Goal: Task Accomplishment & Management: Use online tool/utility

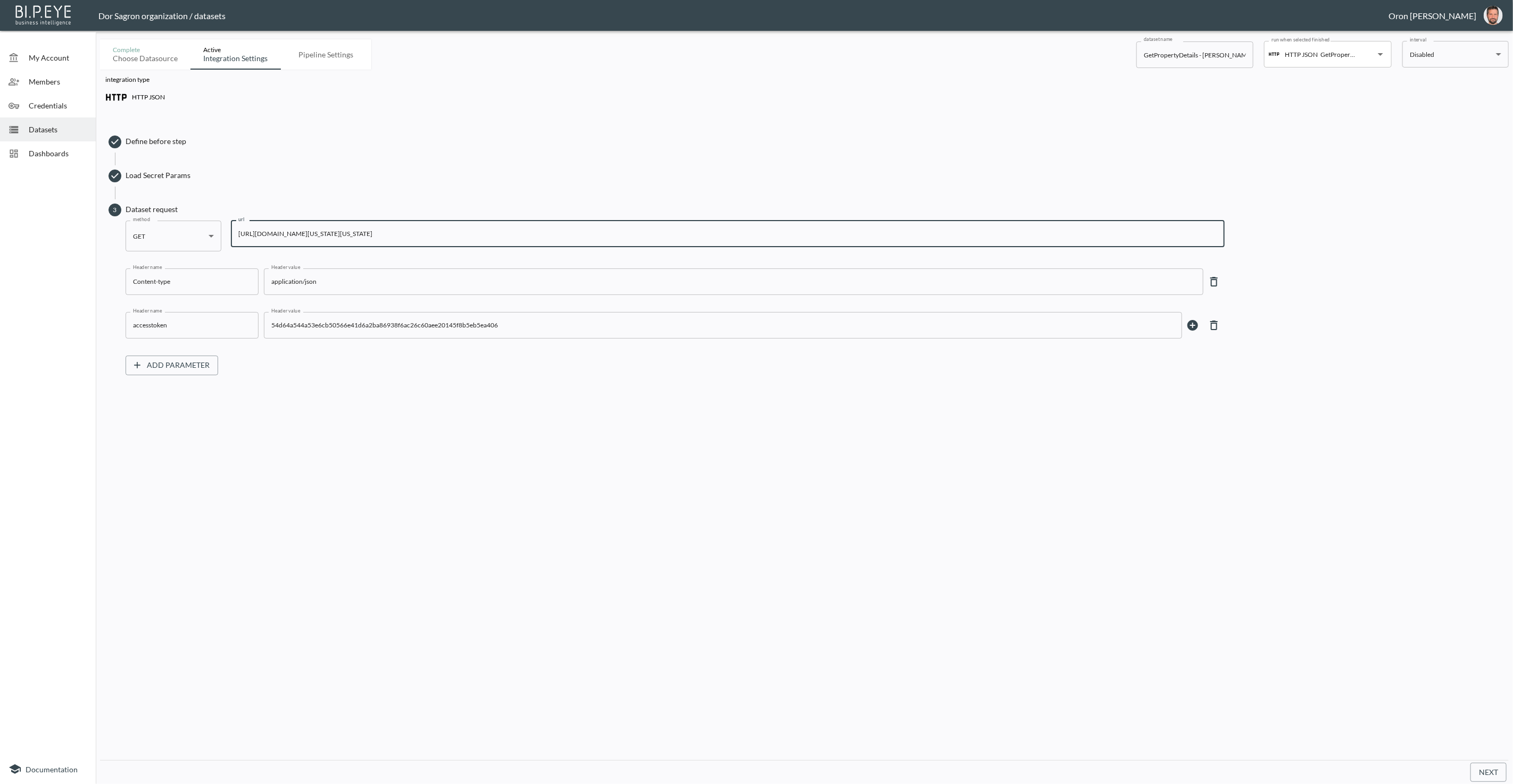
click at [46, 125] on span "Datasets" at bounding box center [58, 130] width 59 height 11
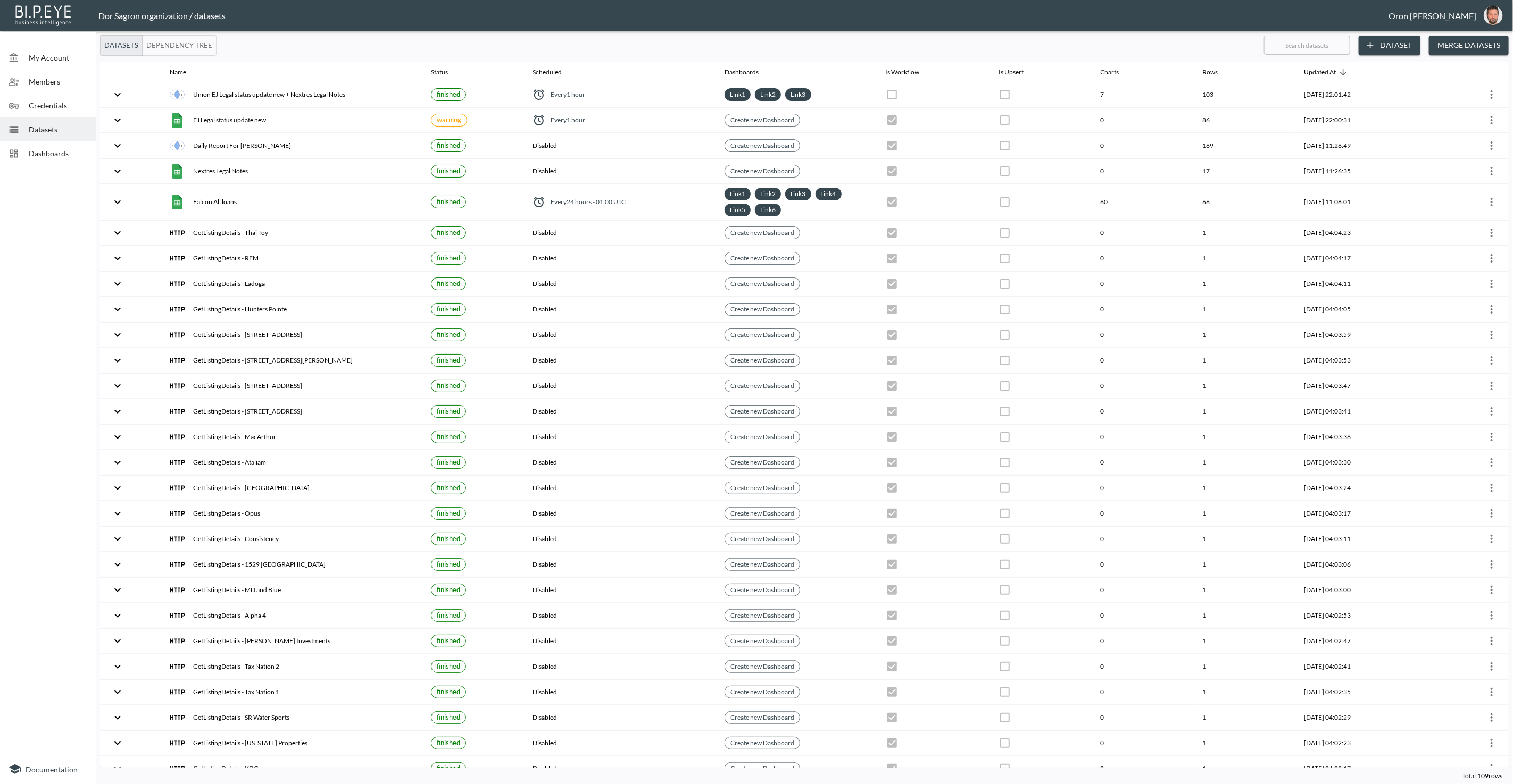
click at [864, 46] on div "Datasets Dependency Tree" at bounding box center [678, 45] width 1156 height 21
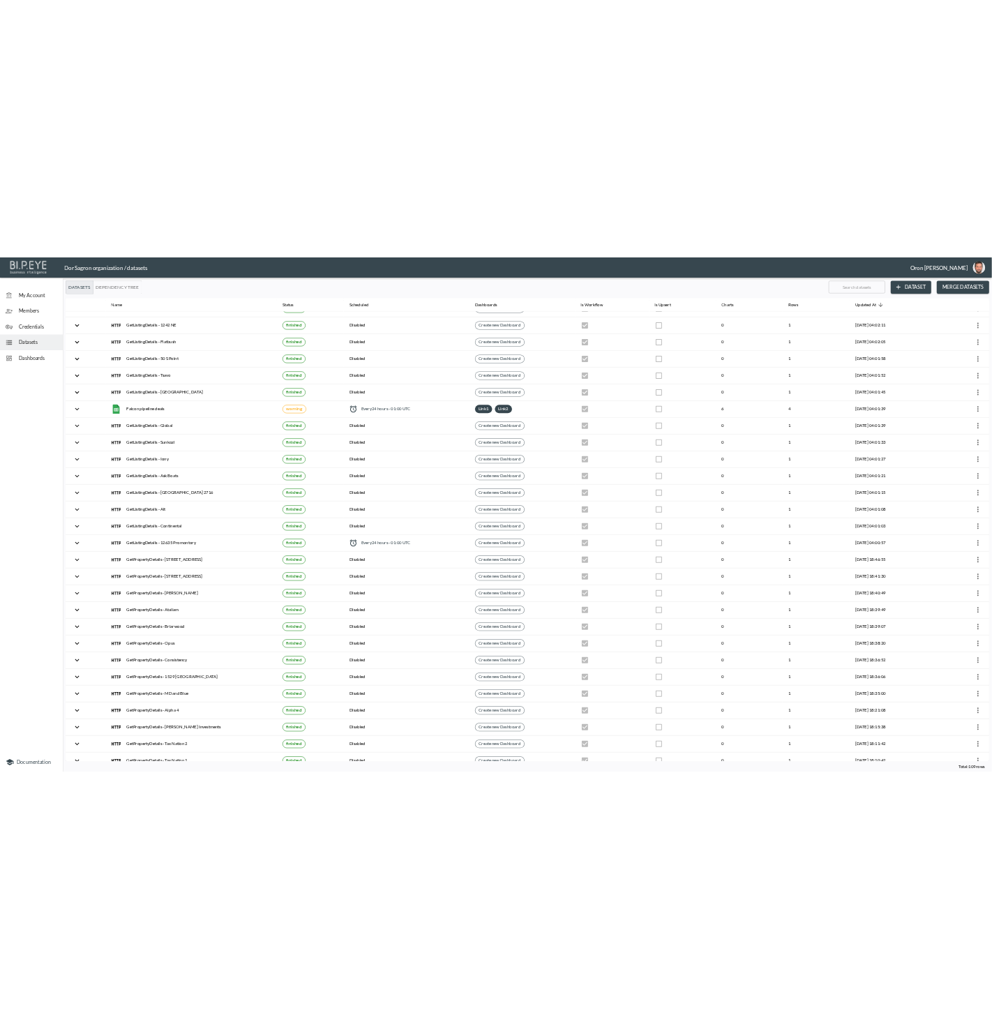
scroll to position [1794, 0]
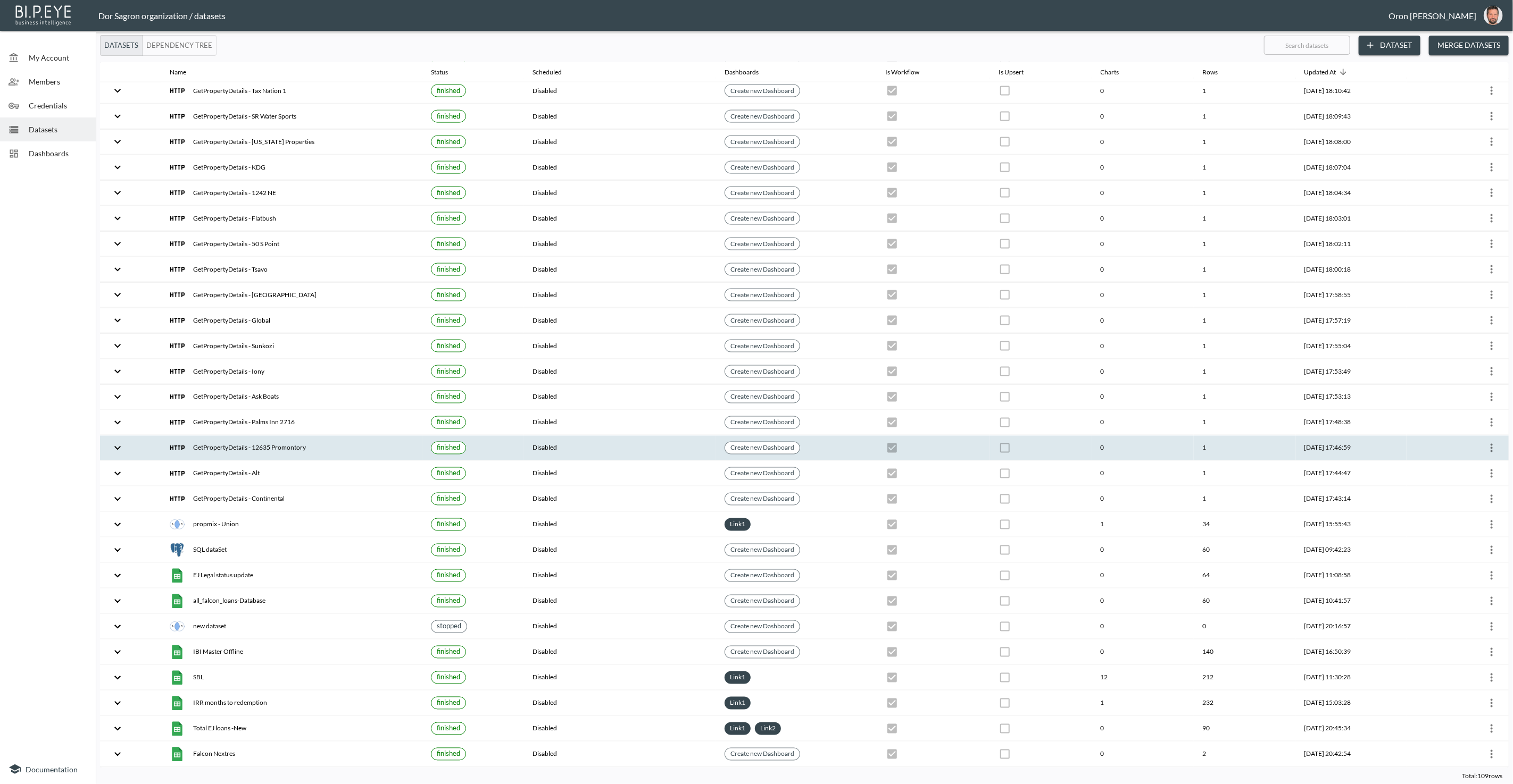
click at [1490, 442] on icon "more" at bounding box center [1491, 448] width 13 height 13
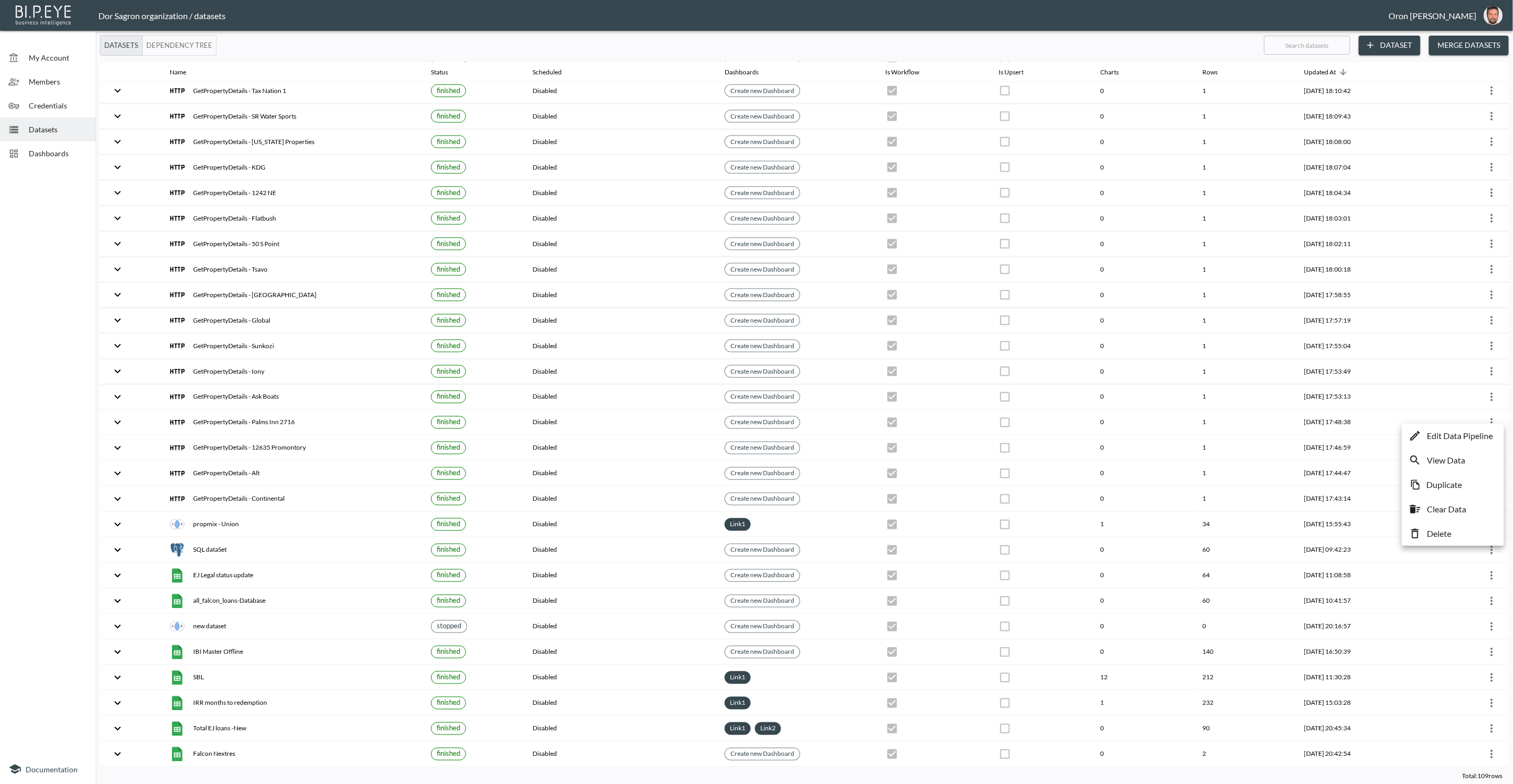
click at [1474, 432] on p "Edit Data Pipeline" at bounding box center [1459, 436] width 66 height 13
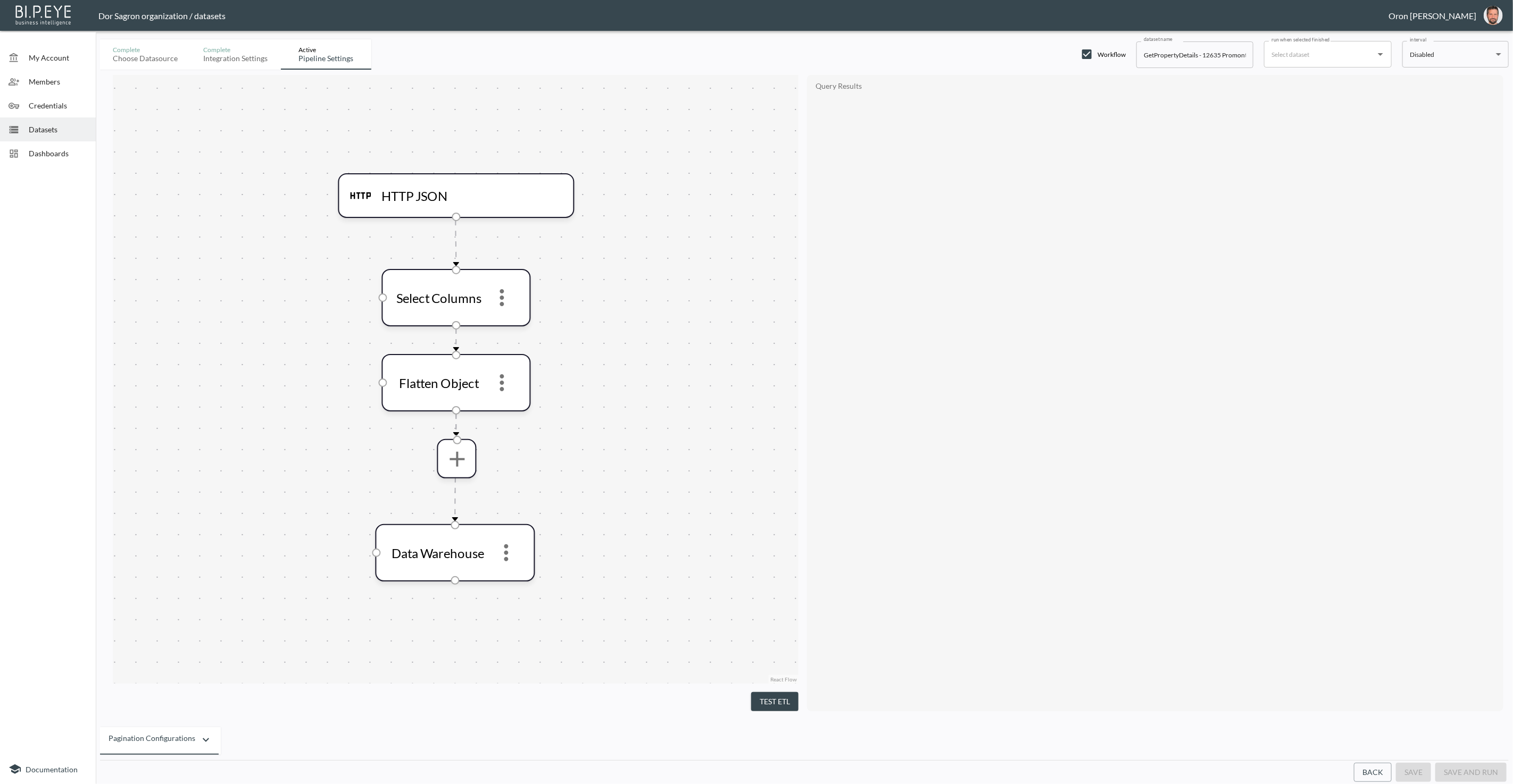
click at [1371, 772] on button "Back" at bounding box center [1373, 773] width 38 height 20
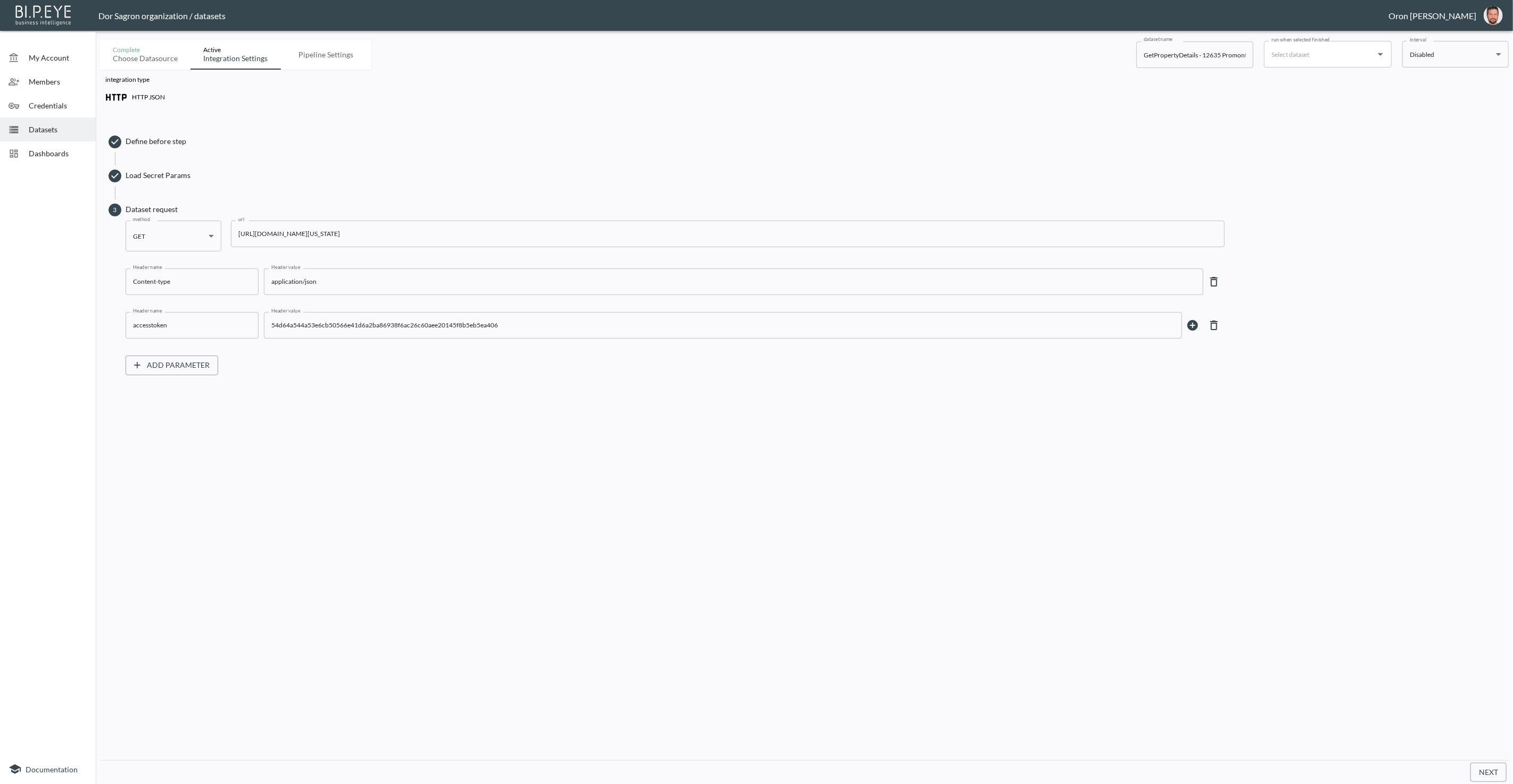
click at [645, 224] on input "[URL][DOMAIN_NAME][US_STATE]" at bounding box center [727, 234] width 993 height 27
click at [506, 233] on input "[URL][DOMAIN_NAME][US_STATE]" at bounding box center [727, 234] width 993 height 27
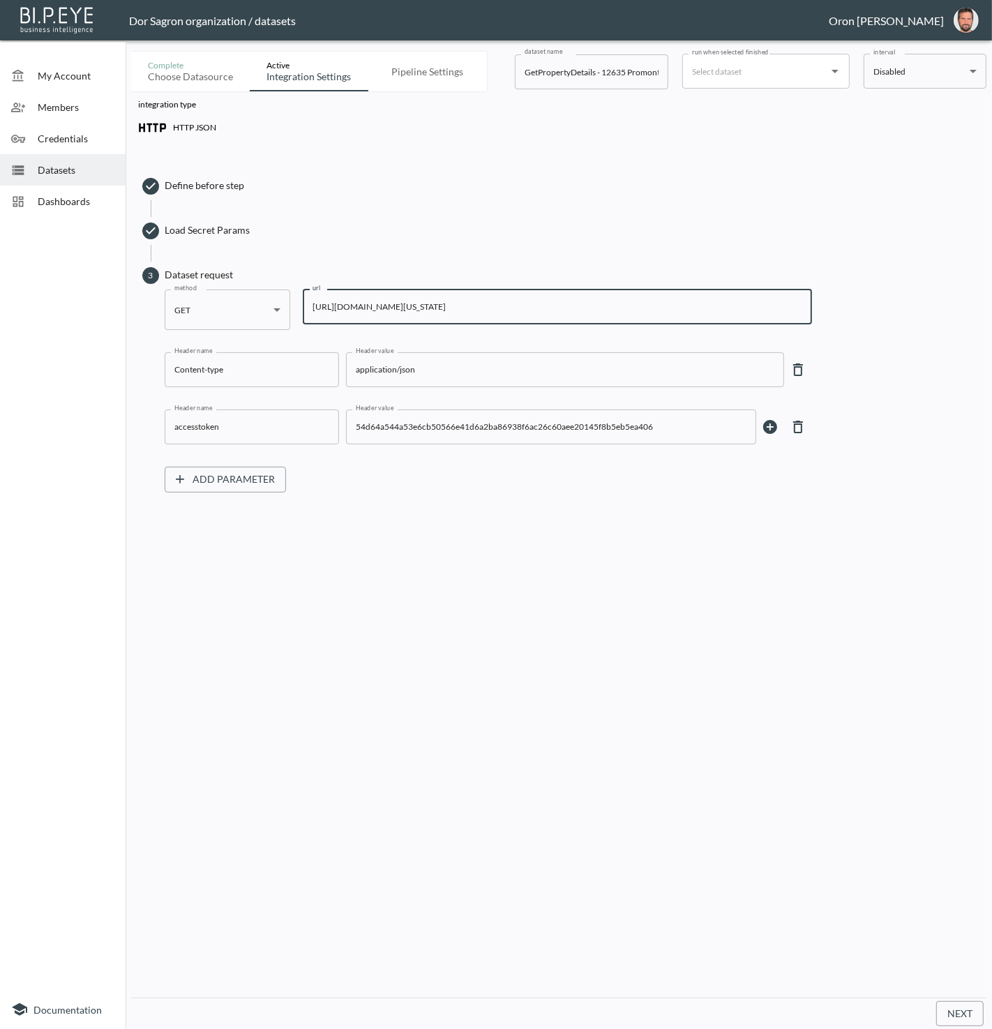
click at [897, 340] on div "method GET GET method url [URL][DOMAIN_NAME][US_STATE] url Header name Content-…" at bounding box center [569, 391] width 809 height 203
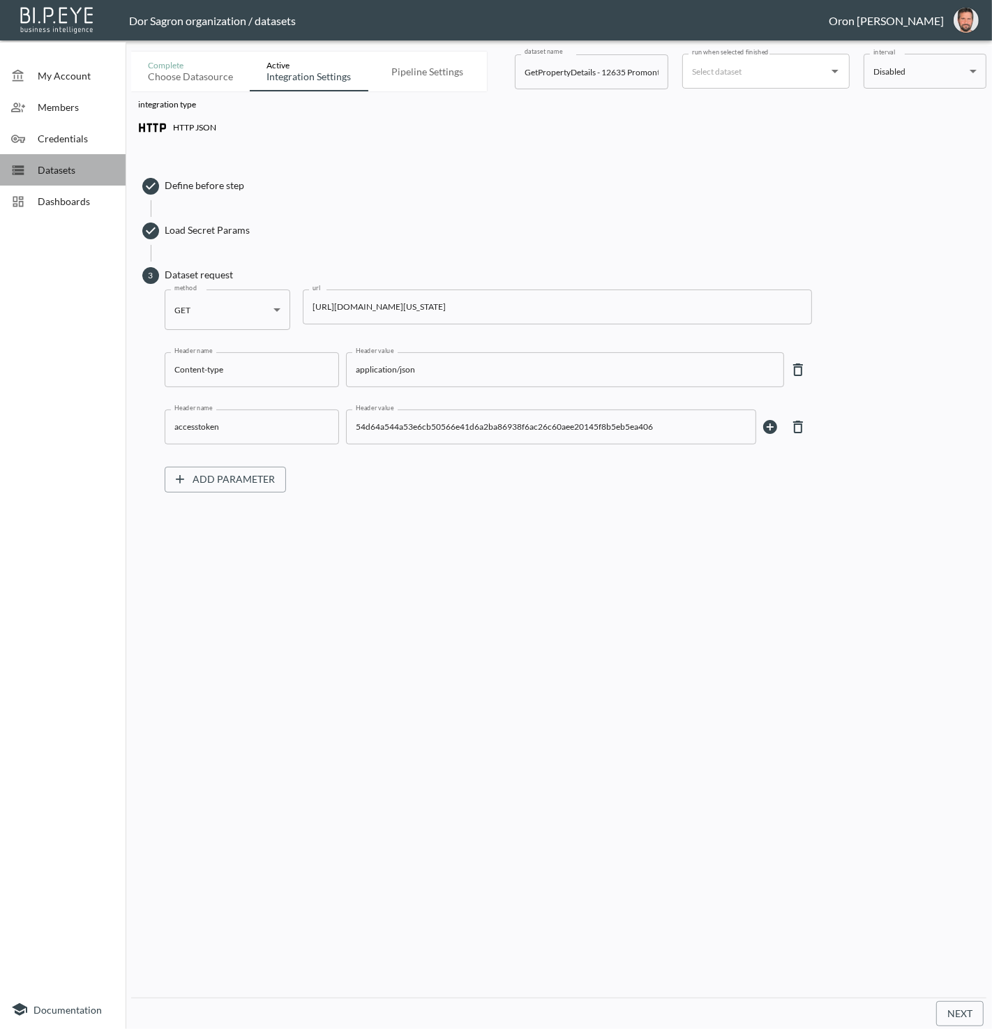
click at [65, 163] on span "Datasets" at bounding box center [76, 170] width 77 height 15
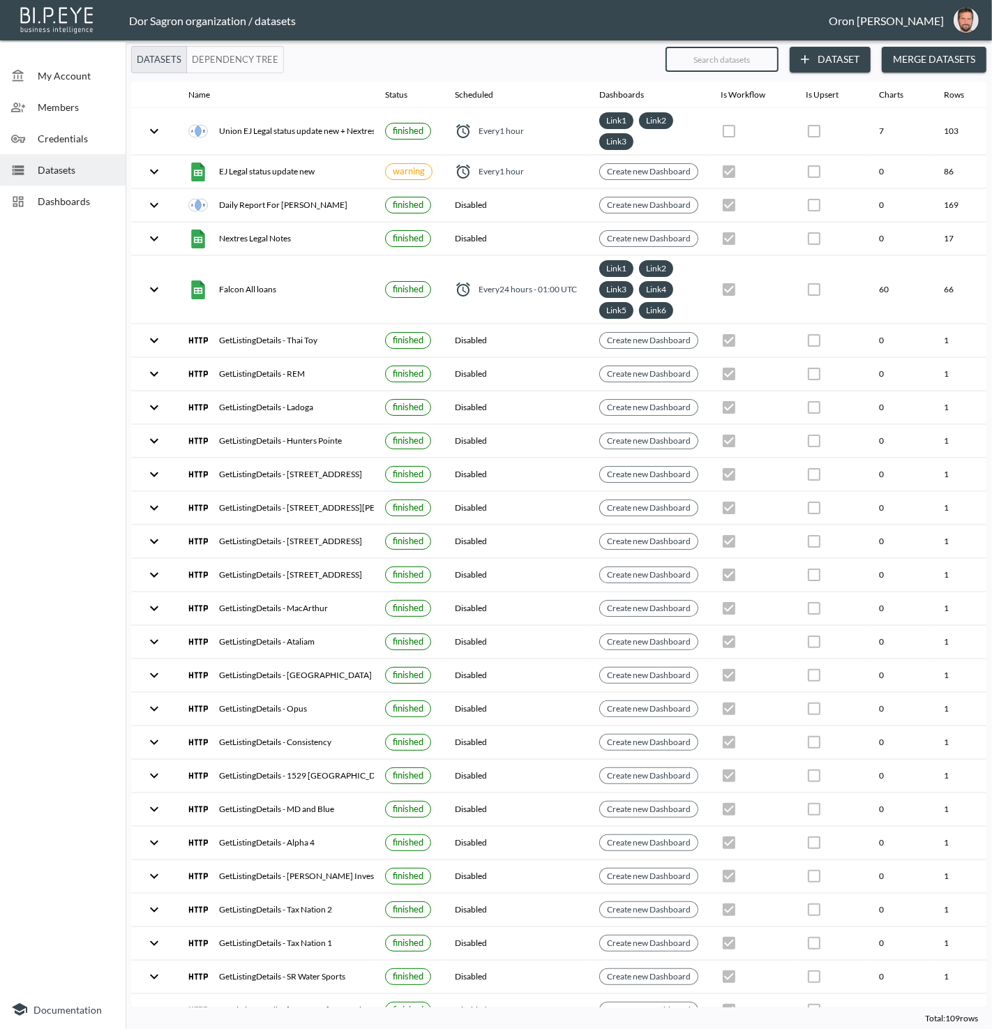
click at [715, 65] on input "text" at bounding box center [722, 59] width 113 height 35
paste input "Continental"
type input "Continental"
checkbox input "true"
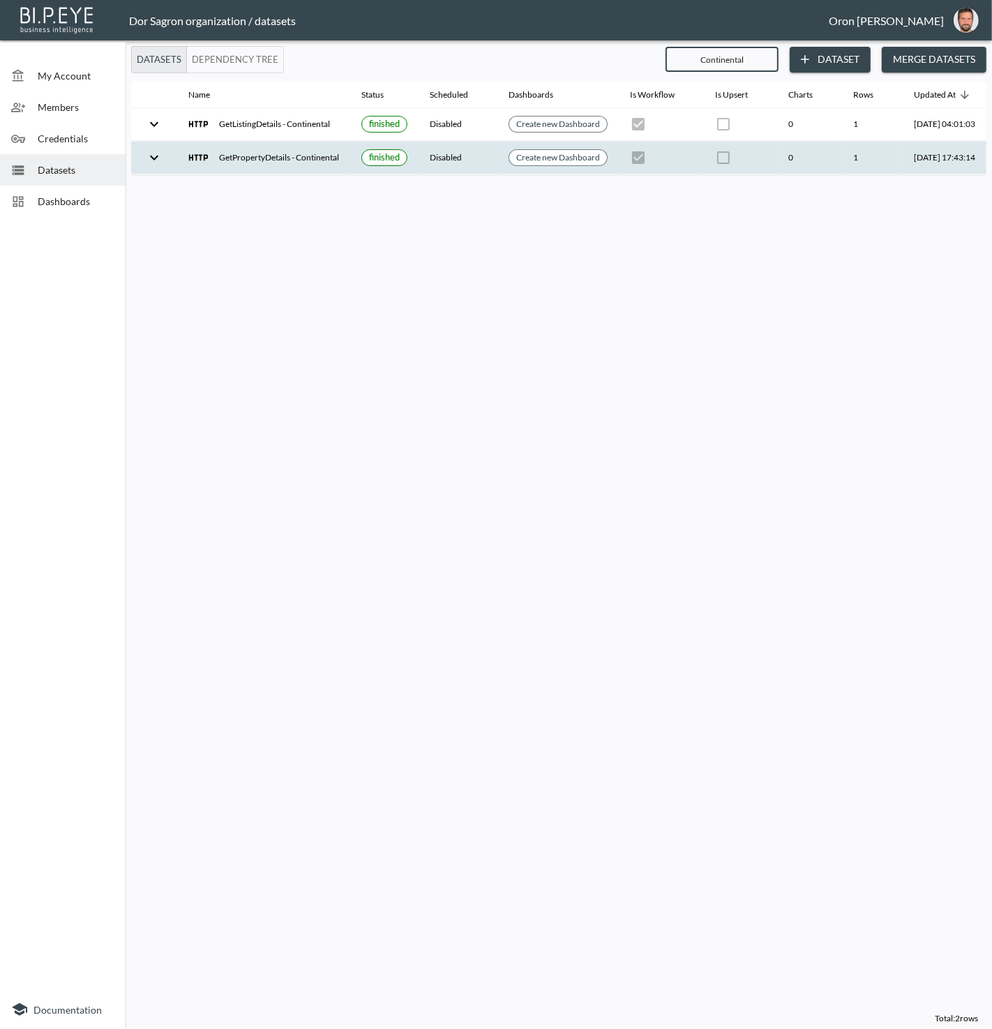
scroll to position [0, 66]
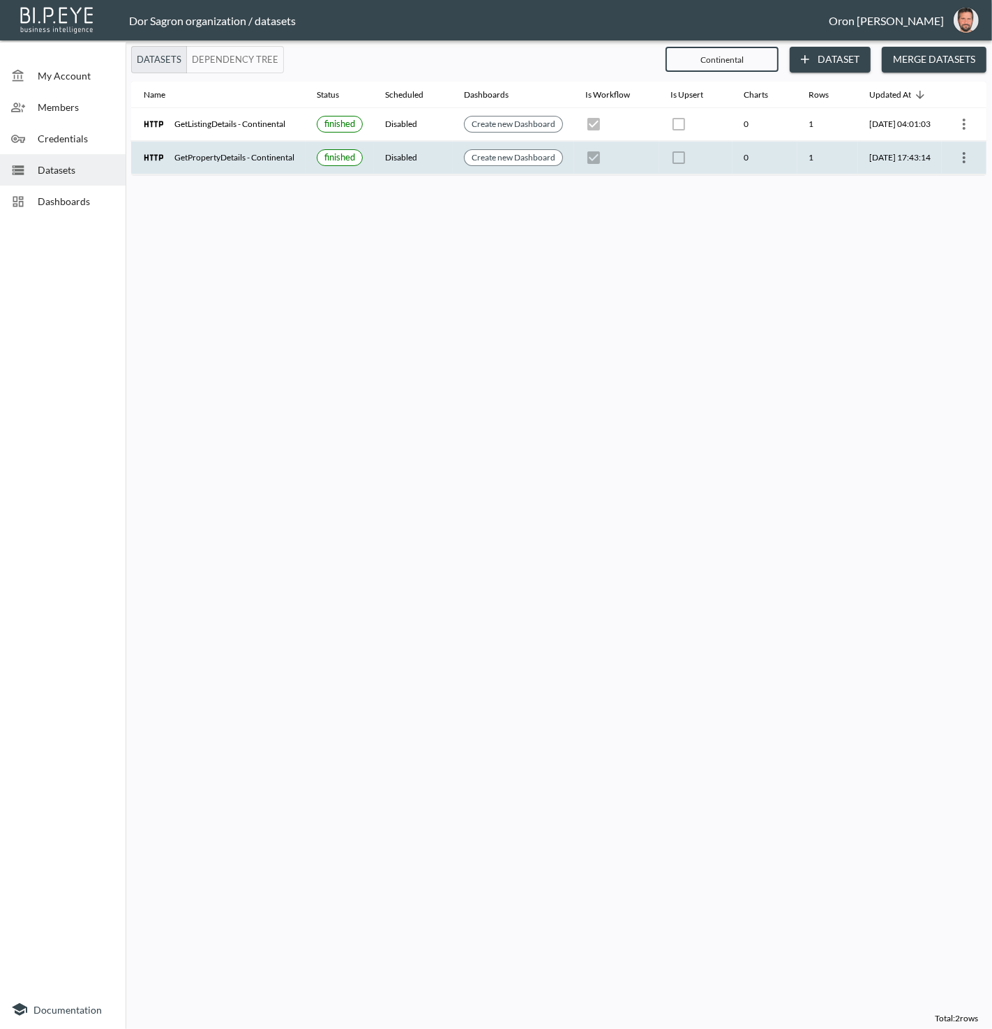
type input "Continental"
click at [964, 154] on icon "more" at bounding box center [964, 157] width 17 height 17
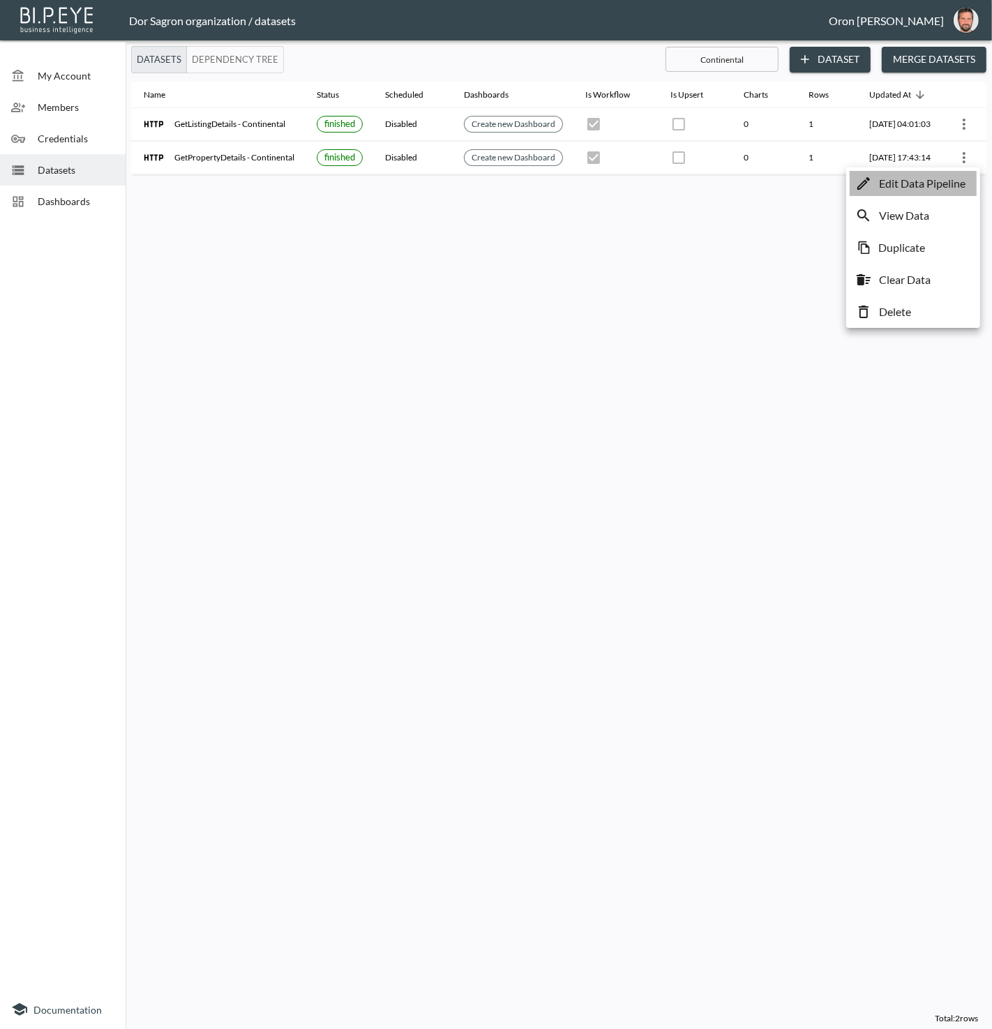
click at [959, 176] on p "Edit Data Pipeline" at bounding box center [922, 183] width 87 height 17
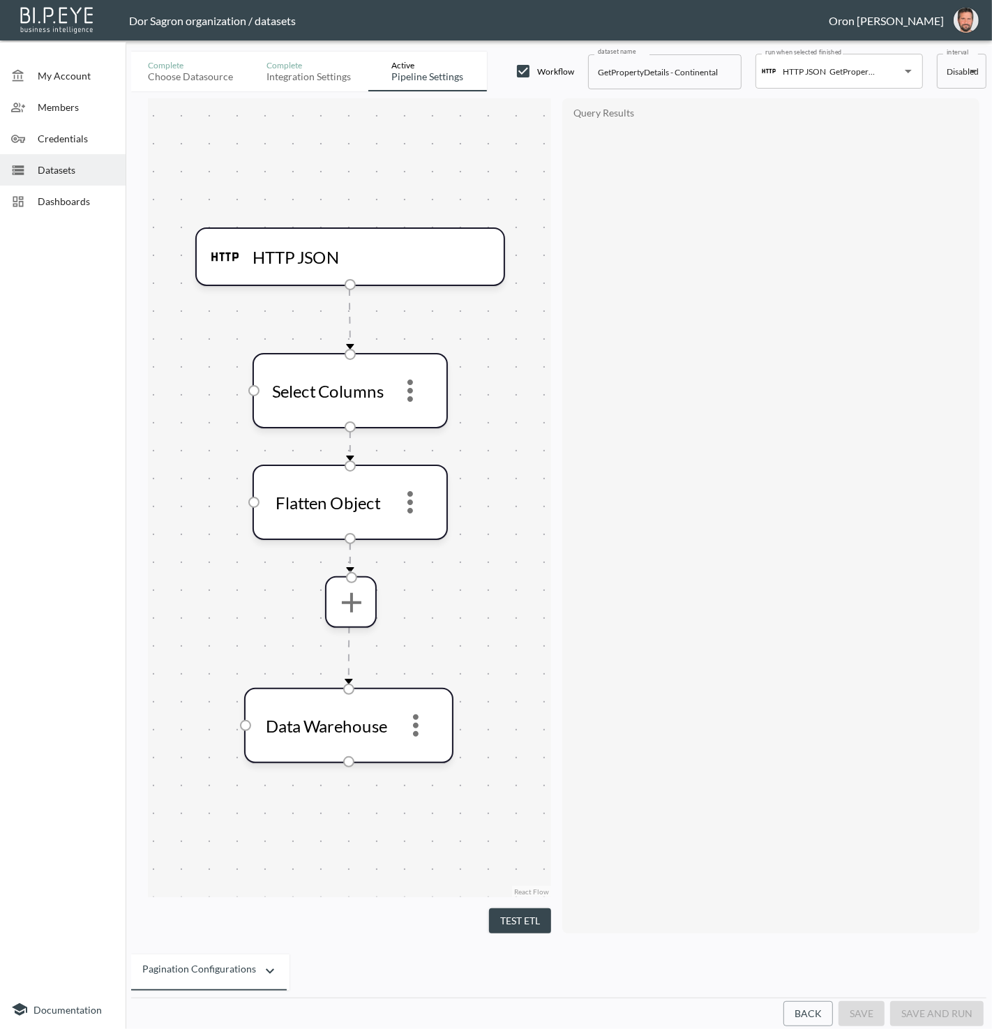
click at [809, 1009] on button "Back" at bounding box center [809, 1014] width 50 height 26
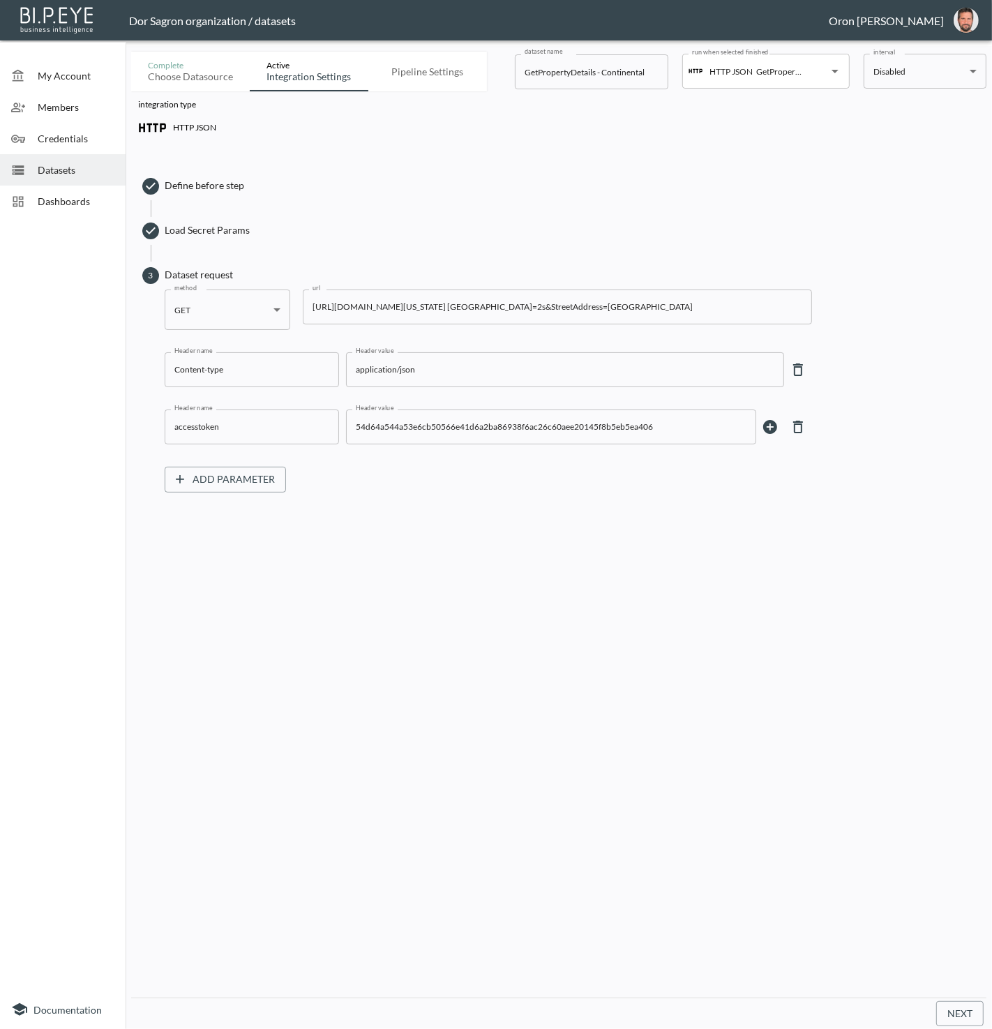
click at [597, 304] on input "[URL][DOMAIN_NAME][US_STATE] [GEOGRAPHIC_DATA]=2s&StreetAddress=[GEOGRAPHIC_DAT…" at bounding box center [557, 307] width 509 height 35
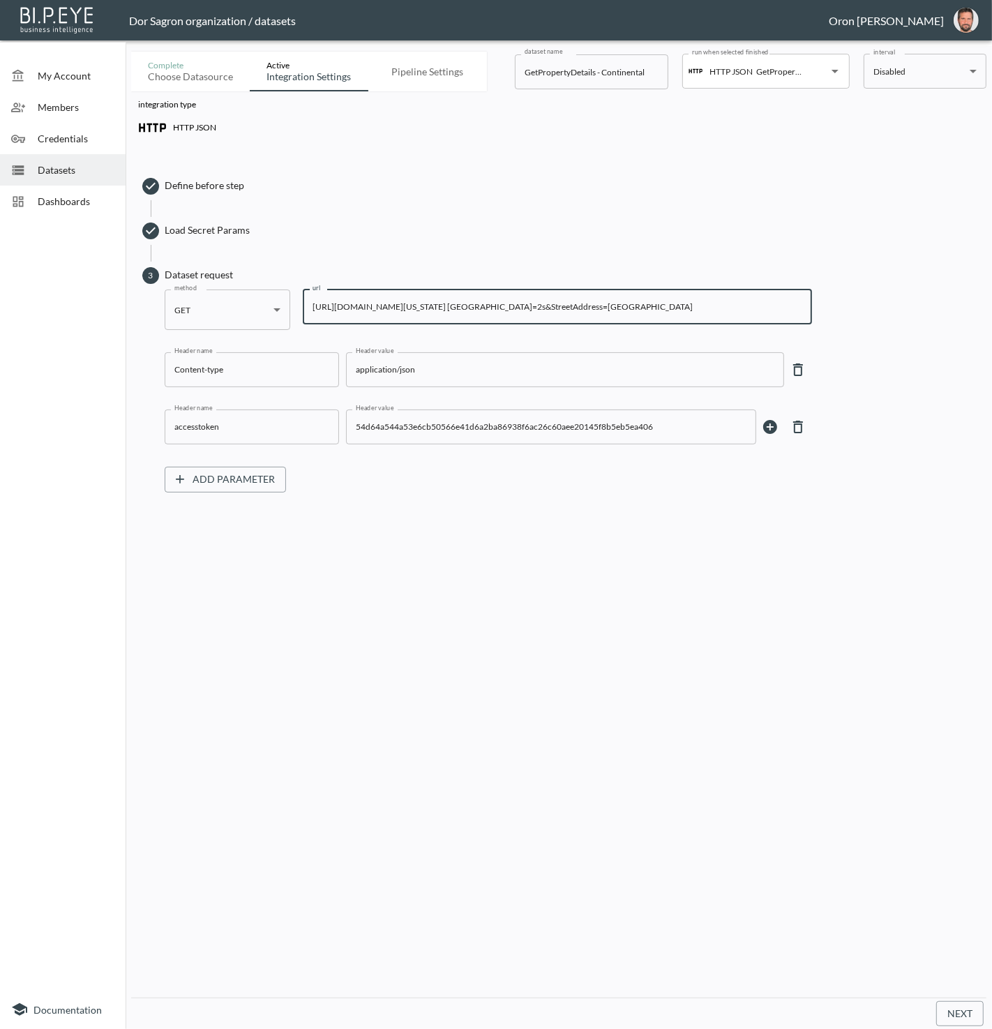
click at [597, 304] on input "[URL][DOMAIN_NAME][US_STATE] [GEOGRAPHIC_DATA]=2s&StreetAddress=[GEOGRAPHIC_DAT…" at bounding box center [557, 307] width 509 height 35
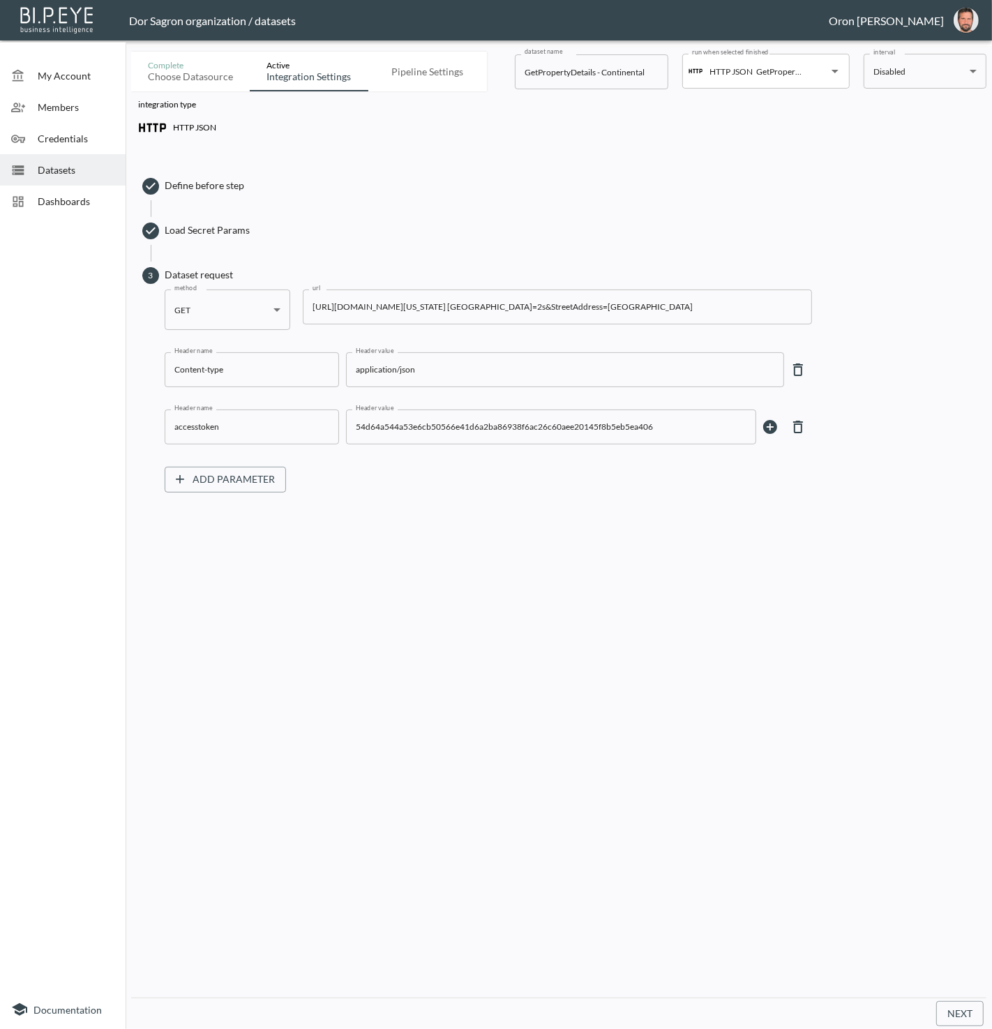
click at [748, 539] on div "integration type HTTP JSON Define before step Load Secret Params 3 Dataset requ…" at bounding box center [558, 544] width 855 height 906
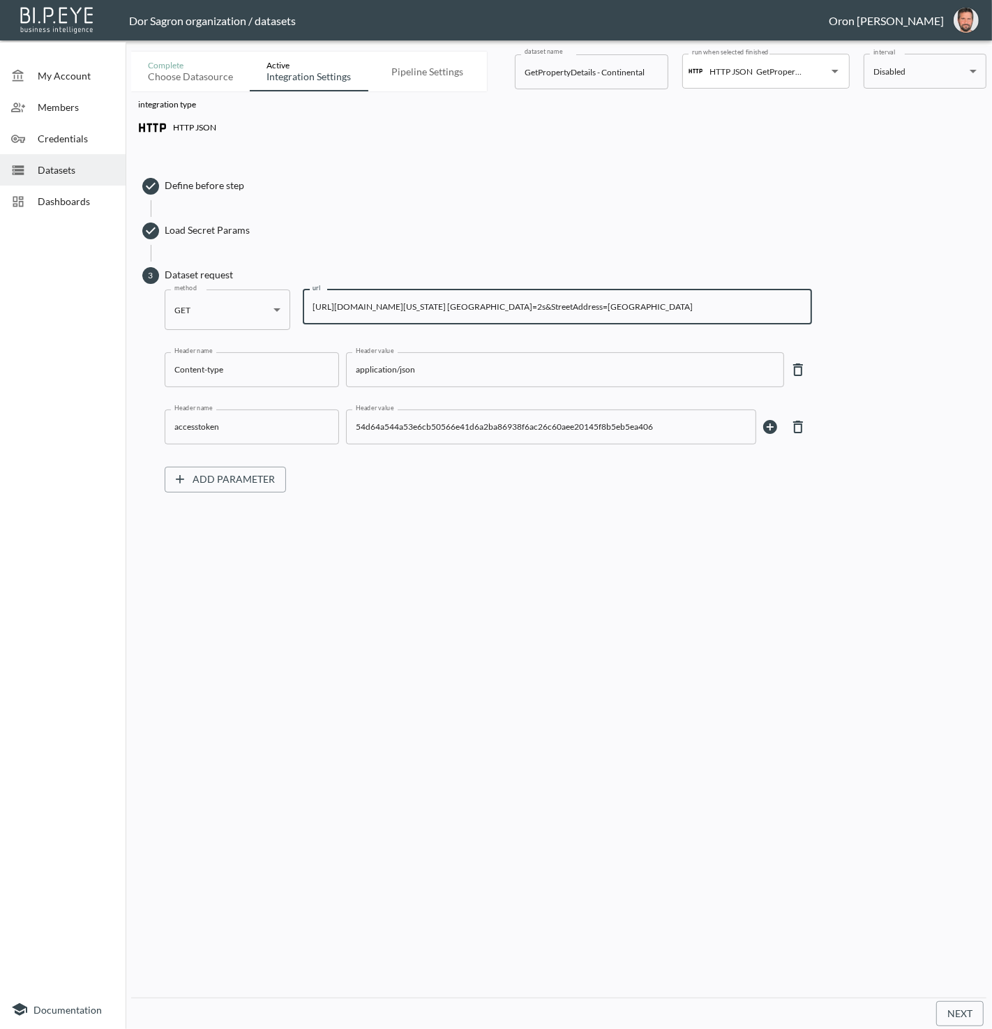
click at [717, 305] on input "[URL][DOMAIN_NAME][US_STATE] [GEOGRAPHIC_DATA]=2s&StreetAddress=[GEOGRAPHIC_DAT…" at bounding box center [557, 307] width 509 height 35
type input "[URL][DOMAIN_NAME][US_STATE] Lauderdale&UnitNumber=2S&StreetAddress=[GEOGRAPHIC…"
drag, startPoint x: 948, startPoint y: 1014, endPoint x: 948, endPoint y: 1002, distance: 11.9
click at [948, 1014] on button "Next" at bounding box center [959, 1014] width 47 height 26
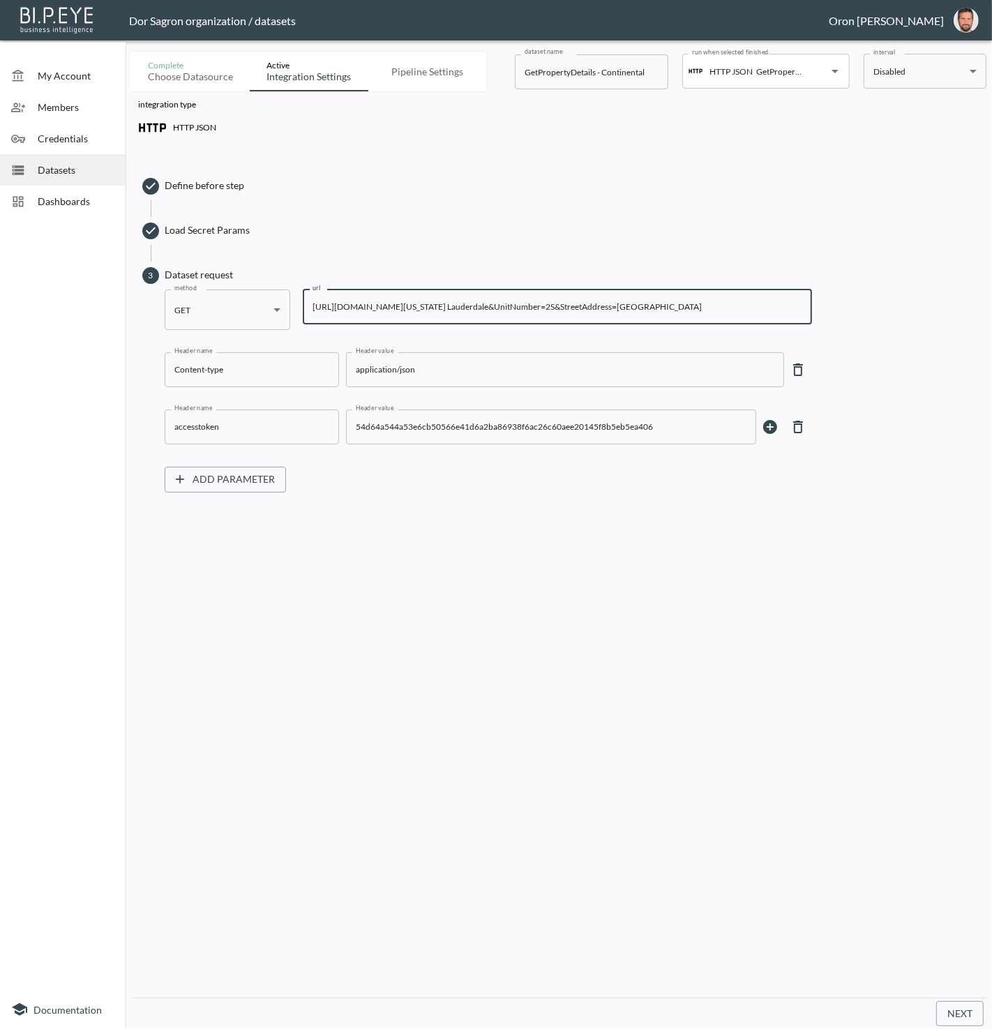
scroll to position [0, 0]
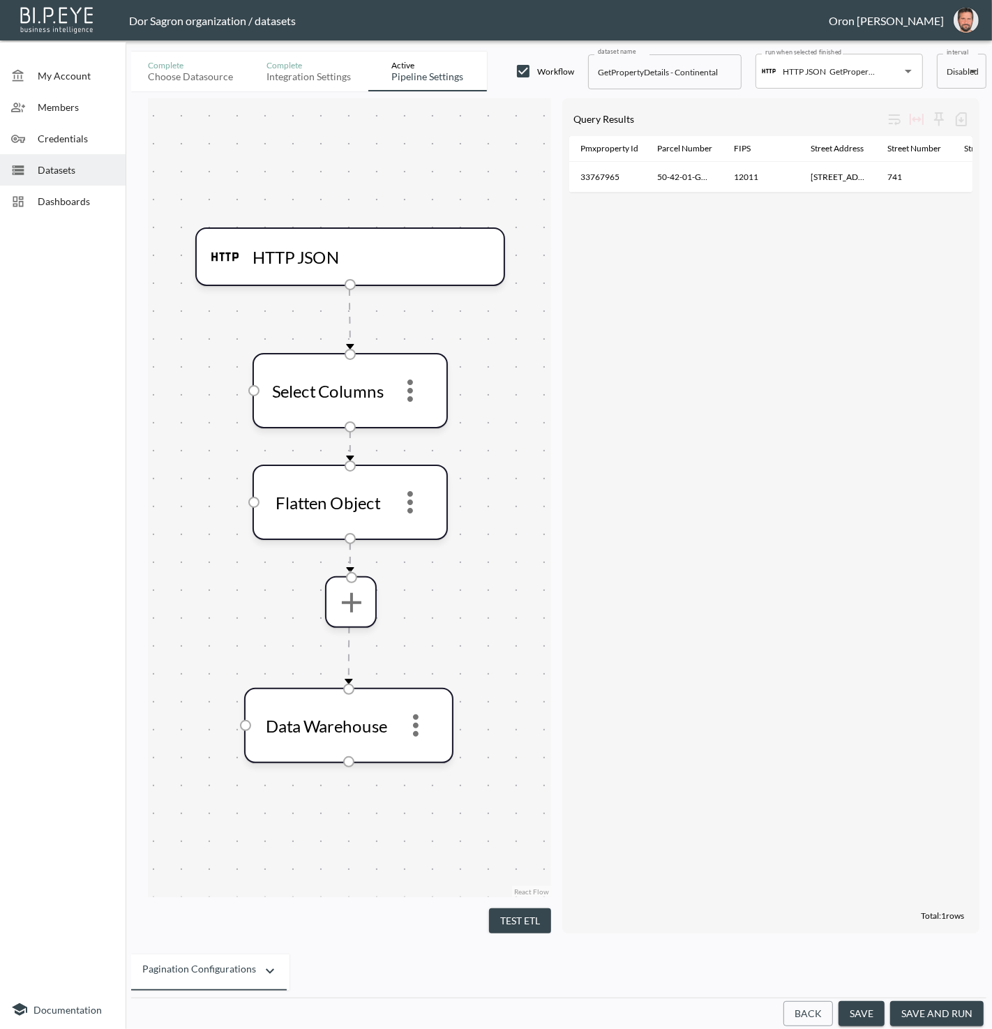
click at [808, 1008] on button "Back" at bounding box center [809, 1014] width 50 height 26
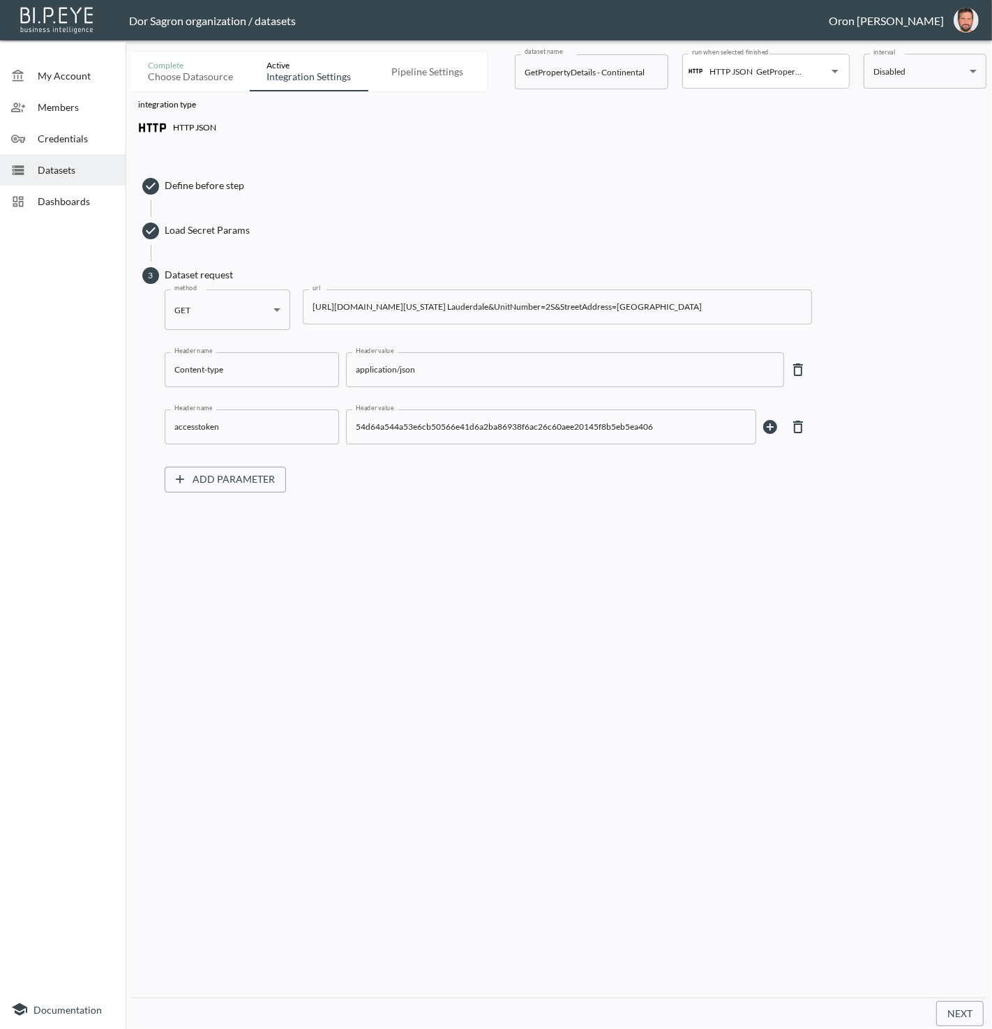
click at [623, 301] on input "[URL][DOMAIN_NAME][US_STATE] Lauderdale&UnitNumber=2S&StreetAddress=[GEOGRAPHIC…" at bounding box center [557, 307] width 509 height 35
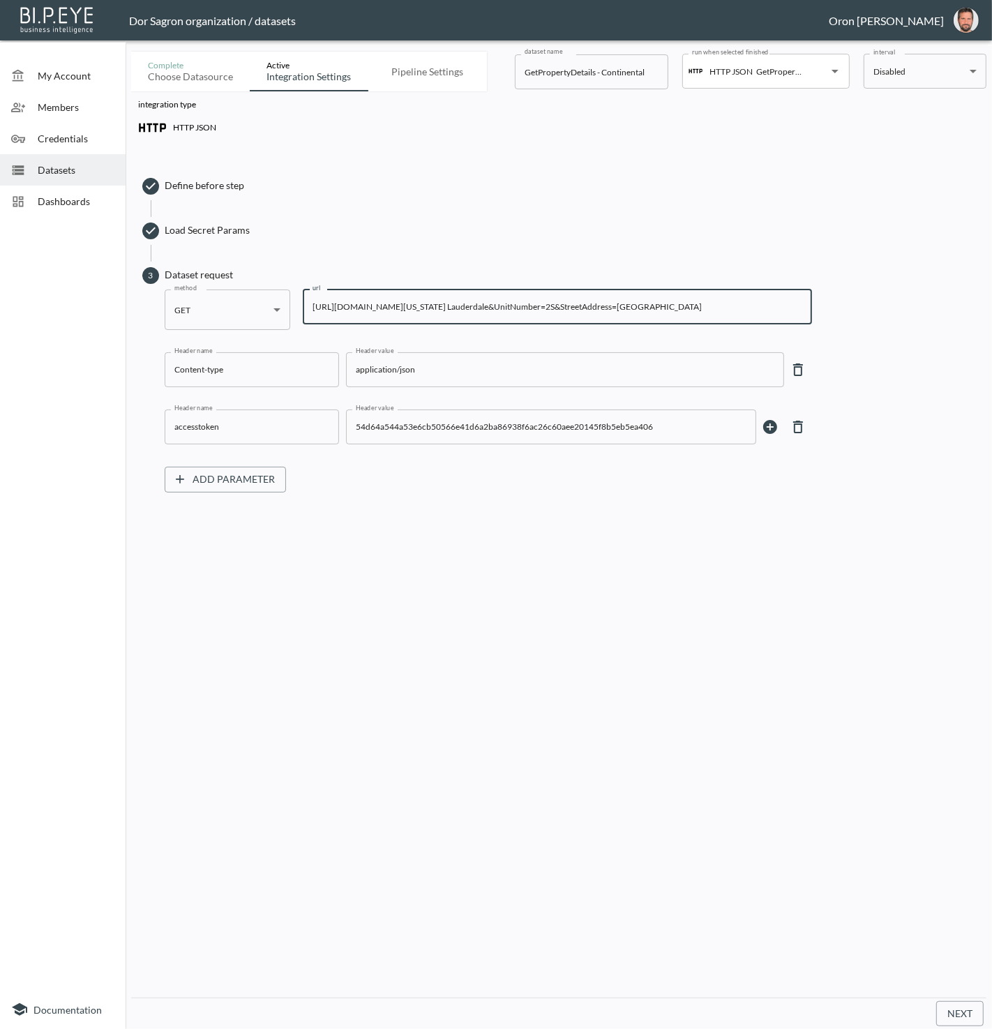
click at [623, 301] on input "[URL][DOMAIN_NAME][US_STATE] Lauderdale&UnitNumber=2S&StreetAddress=[GEOGRAPHIC…" at bounding box center [557, 307] width 509 height 35
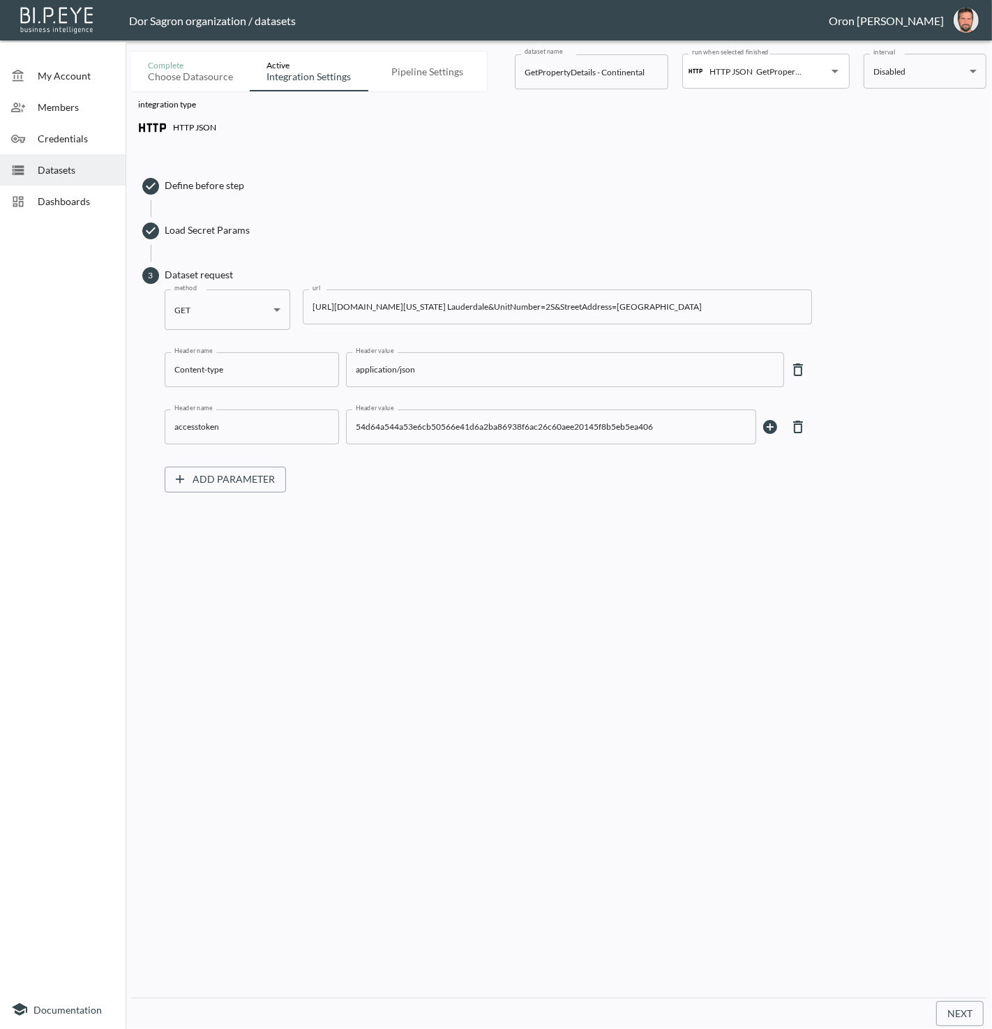
click at [881, 859] on div "integration type HTTP JSON Define before step Load Secret Params 3 Dataset requ…" at bounding box center [558, 544] width 855 height 906
